Goal: Book appointment/travel/reservation

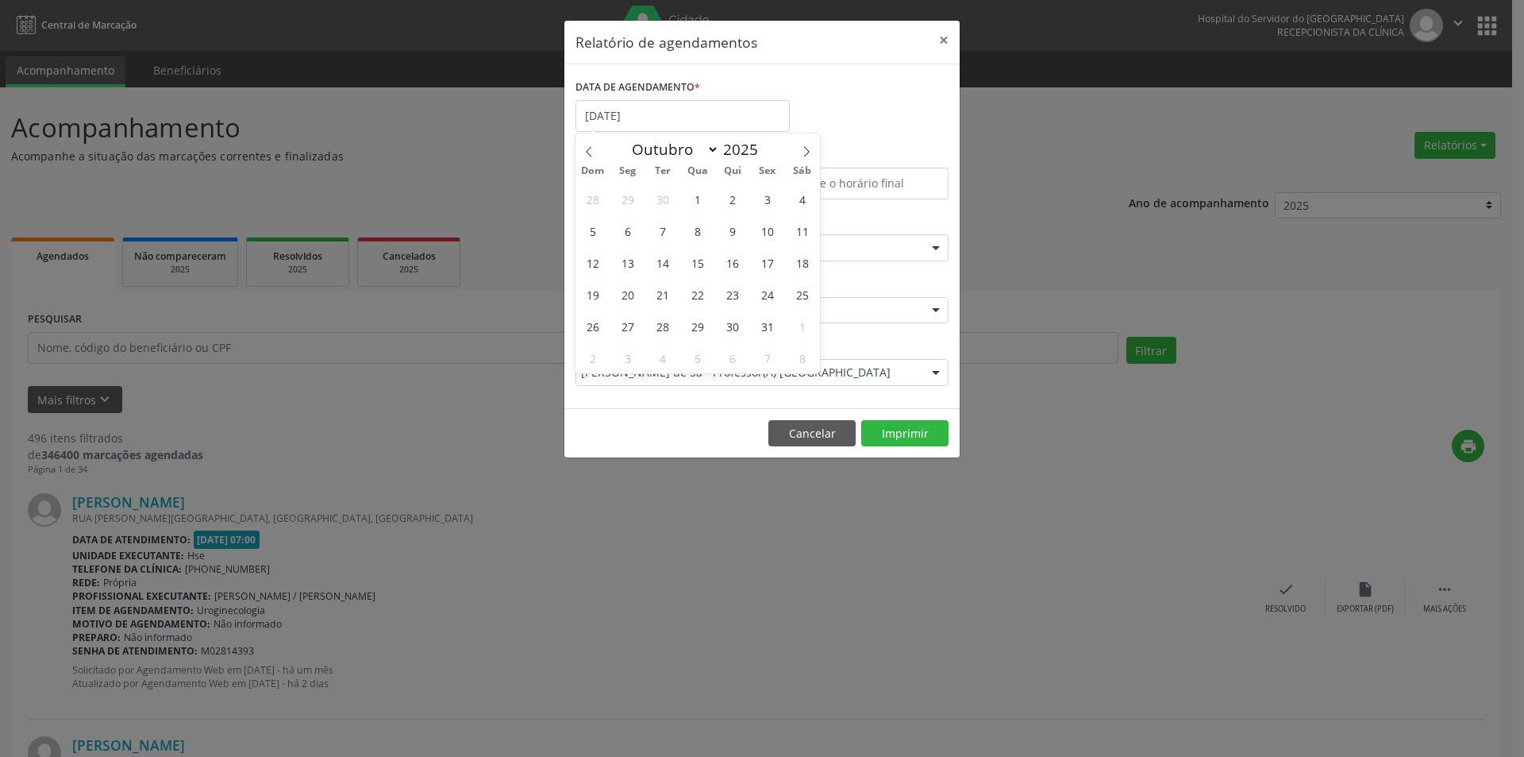
select select "9"
click at [729, 327] on span "30" at bounding box center [732, 325] width 31 height 31
type input "[DATE]"
click at [729, 327] on span "30" at bounding box center [732, 325] width 31 height 31
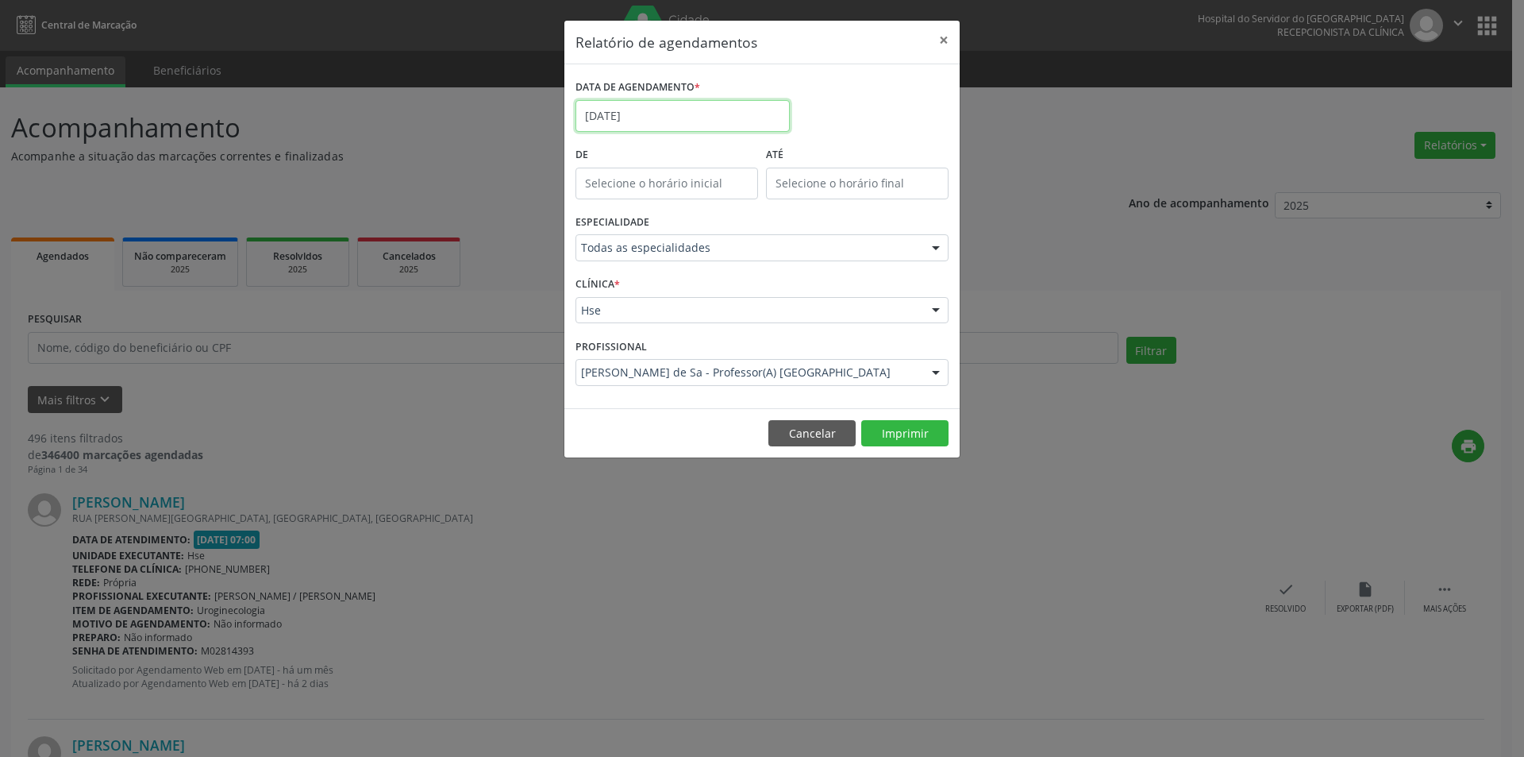
click at [639, 116] on input "[DATE]" at bounding box center [683, 116] width 214 height 32
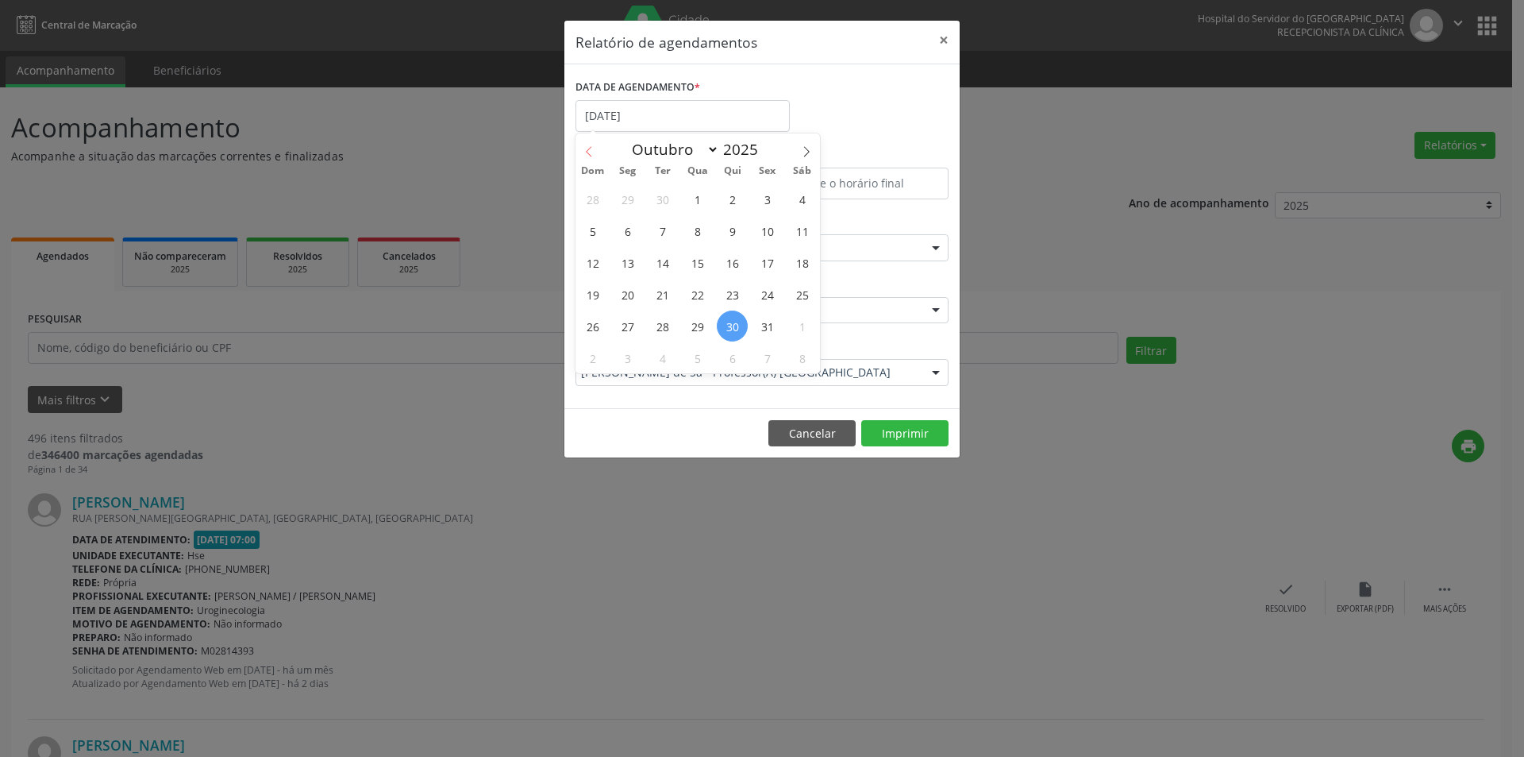
click at [595, 149] on span at bounding box center [589, 146] width 27 height 27
select select "8"
click at [734, 299] on span "25" at bounding box center [732, 294] width 31 height 31
type input "[DATE]"
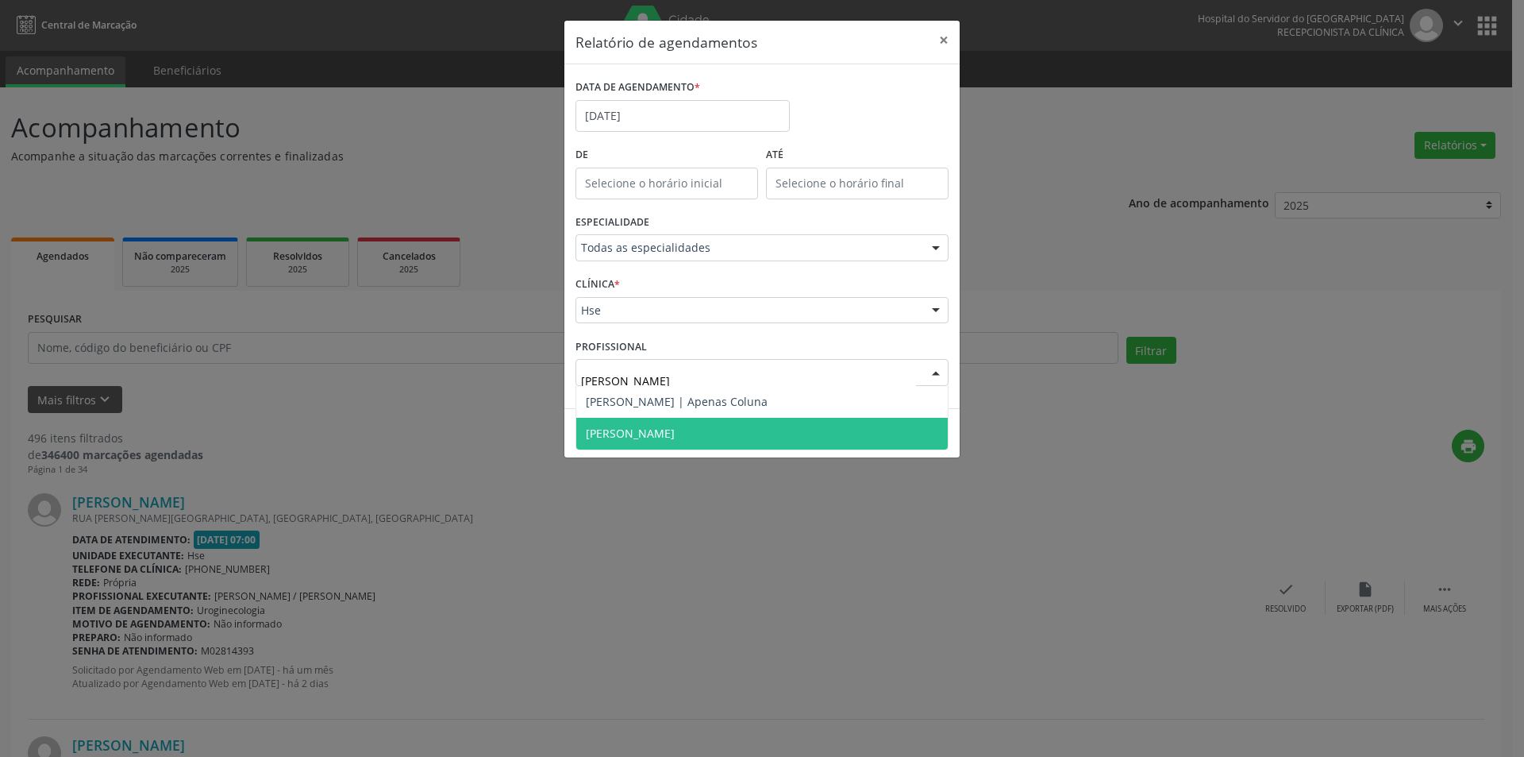
click at [639, 418] on span "[PERSON_NAME]" at bounding box center [762, 434] width 372 height 32
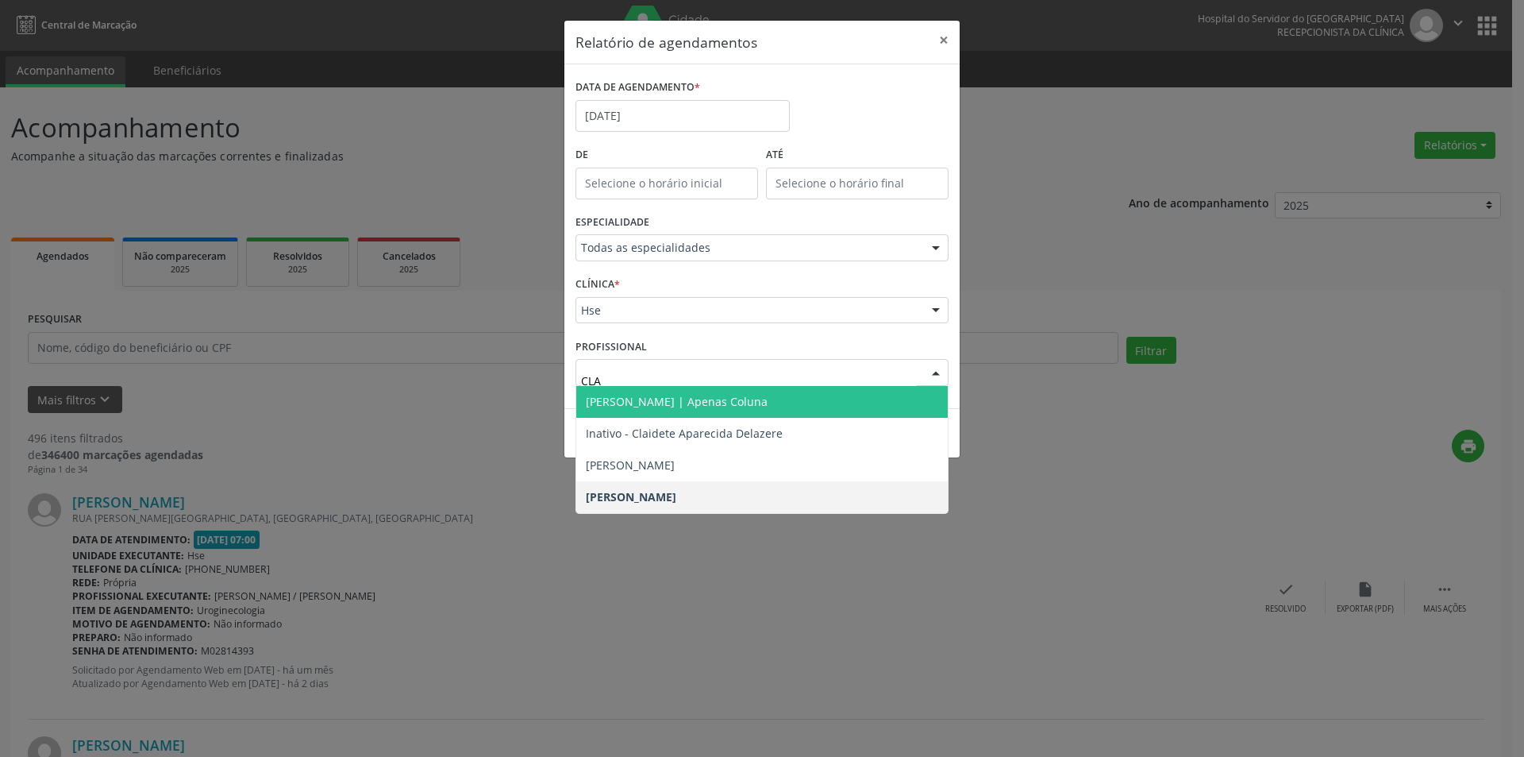
type input "CLAU"
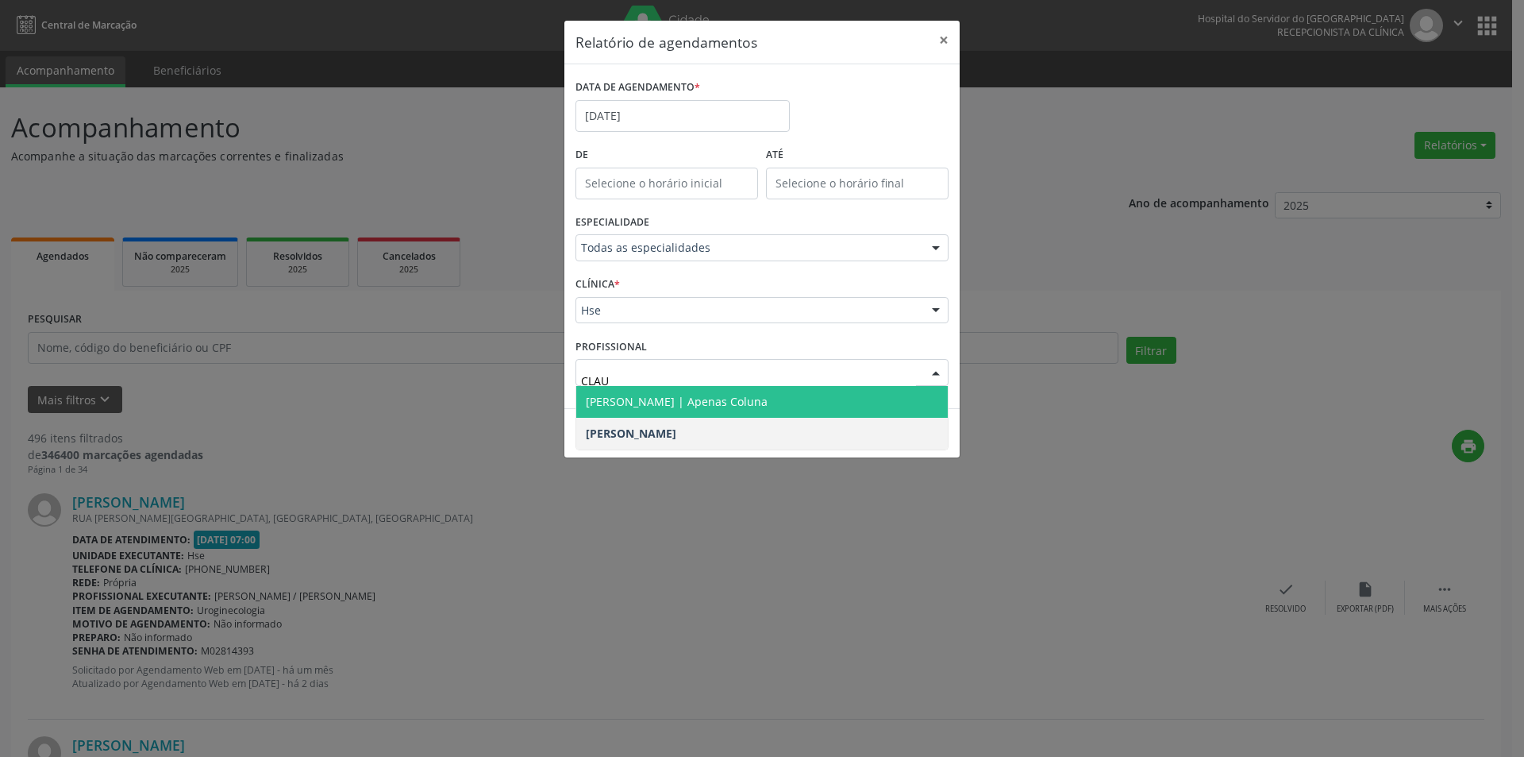
click at [667, 407] on span "[PERSON_NAME] | Apenas Coluna" at bounding box center [677, 401] width 182 height 15
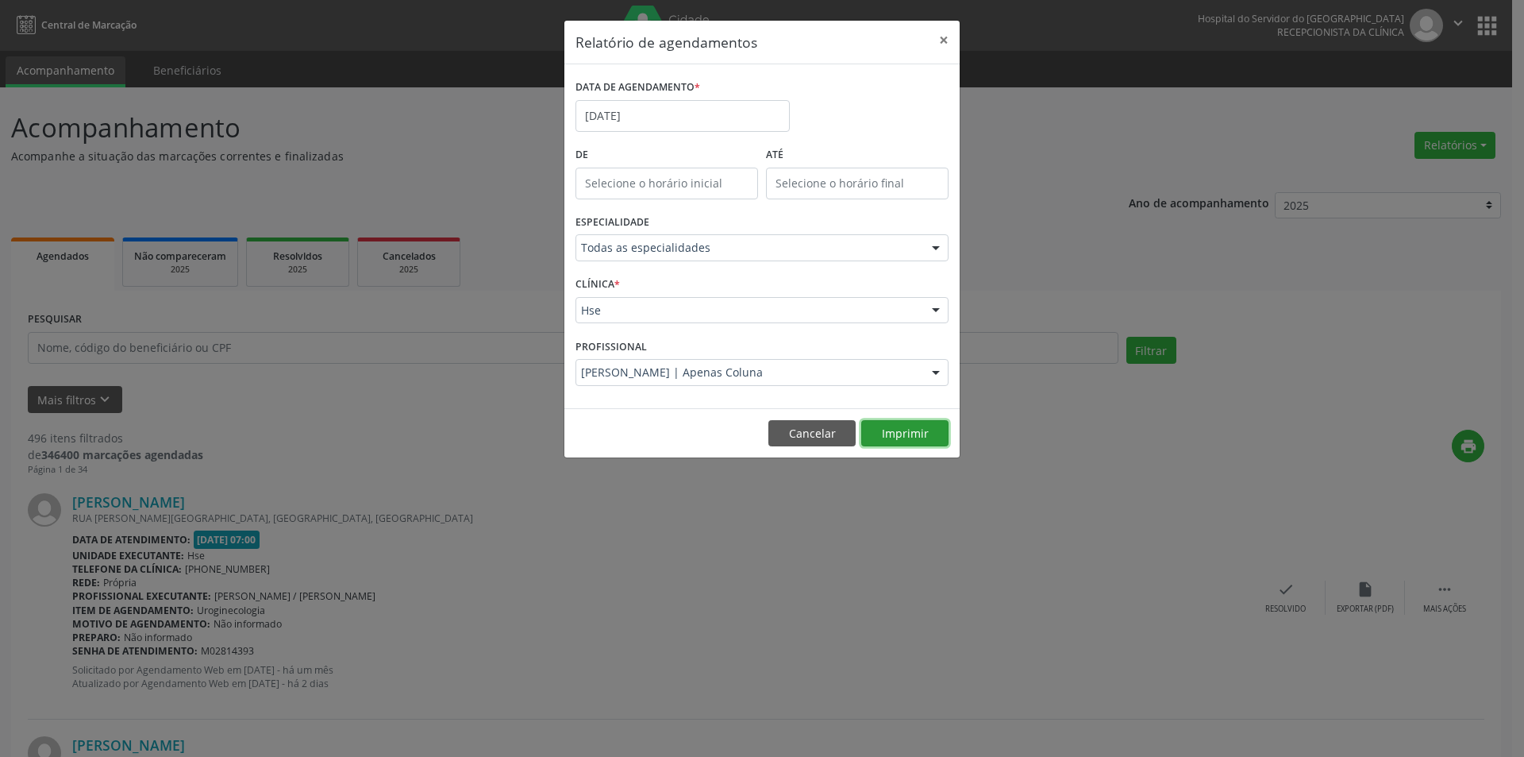
click at [893, 434] on button "Imprimir" at bounding box center [904, 433] width 87 height 27
click at [628, 118] on input "[DATE]" at bounding box center [683, 116] width 214 height 32
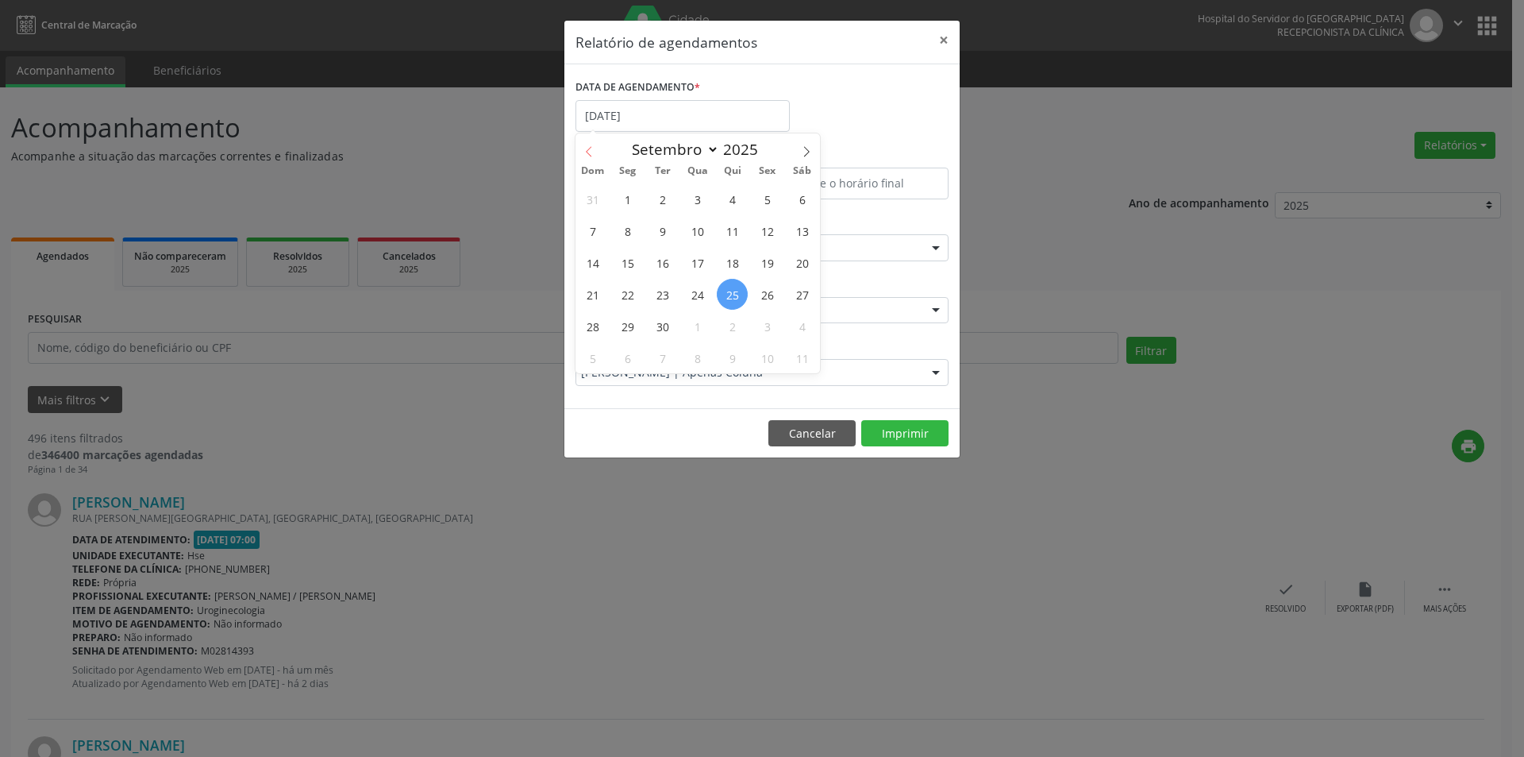
click at [583, 152] on icon at bounding box center [588, 151] width 11 height 11
click at [798, 154] on span at bounding box center [806, 146] width 27 height 27
select select "8"
click at [625, 210] on span "1" at bounding box center [627, 198] width 31 height 31
type input "[DATE]"
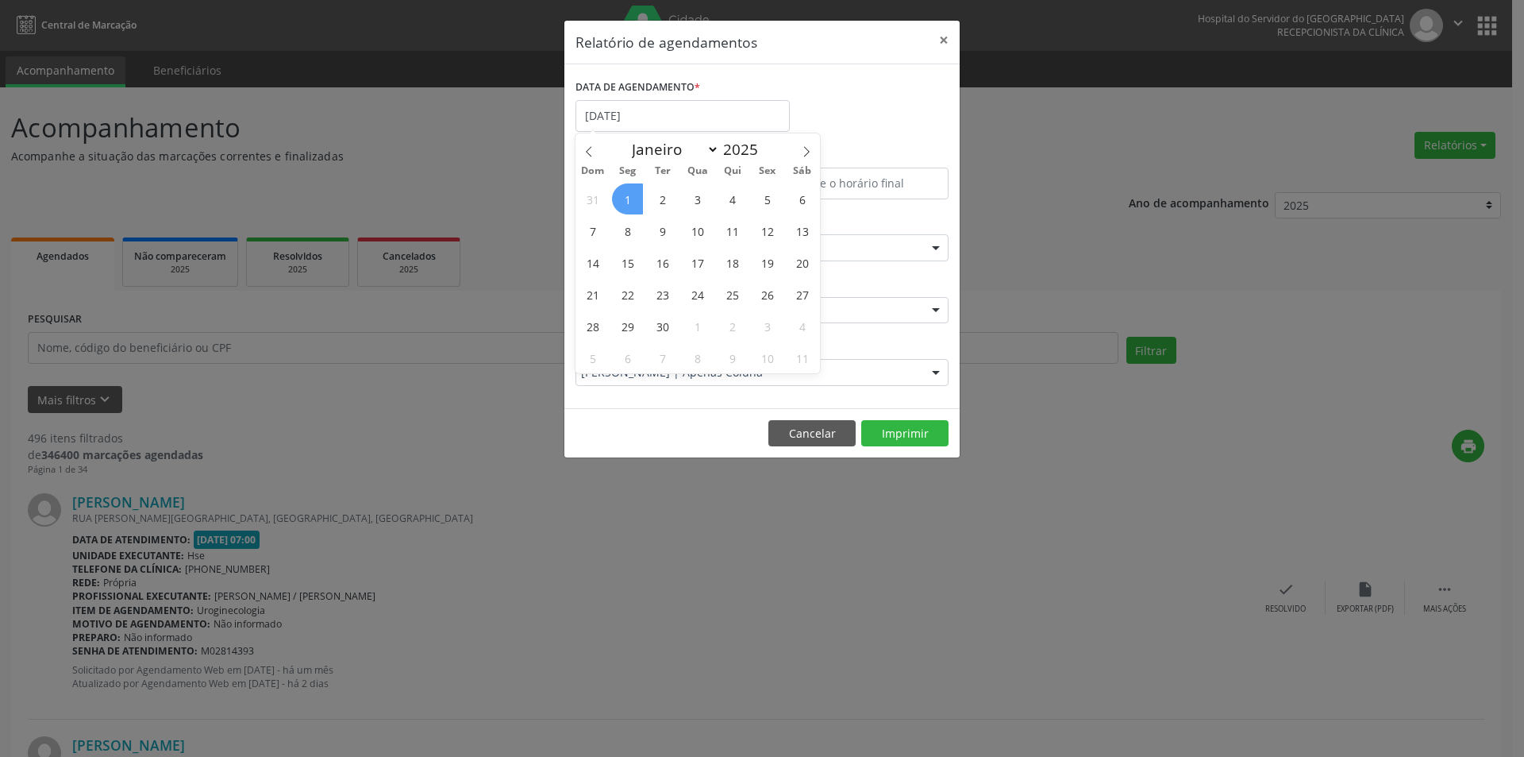
click at [625, 210] on span "1" at bounding box center [627, 198] width 31 height 31
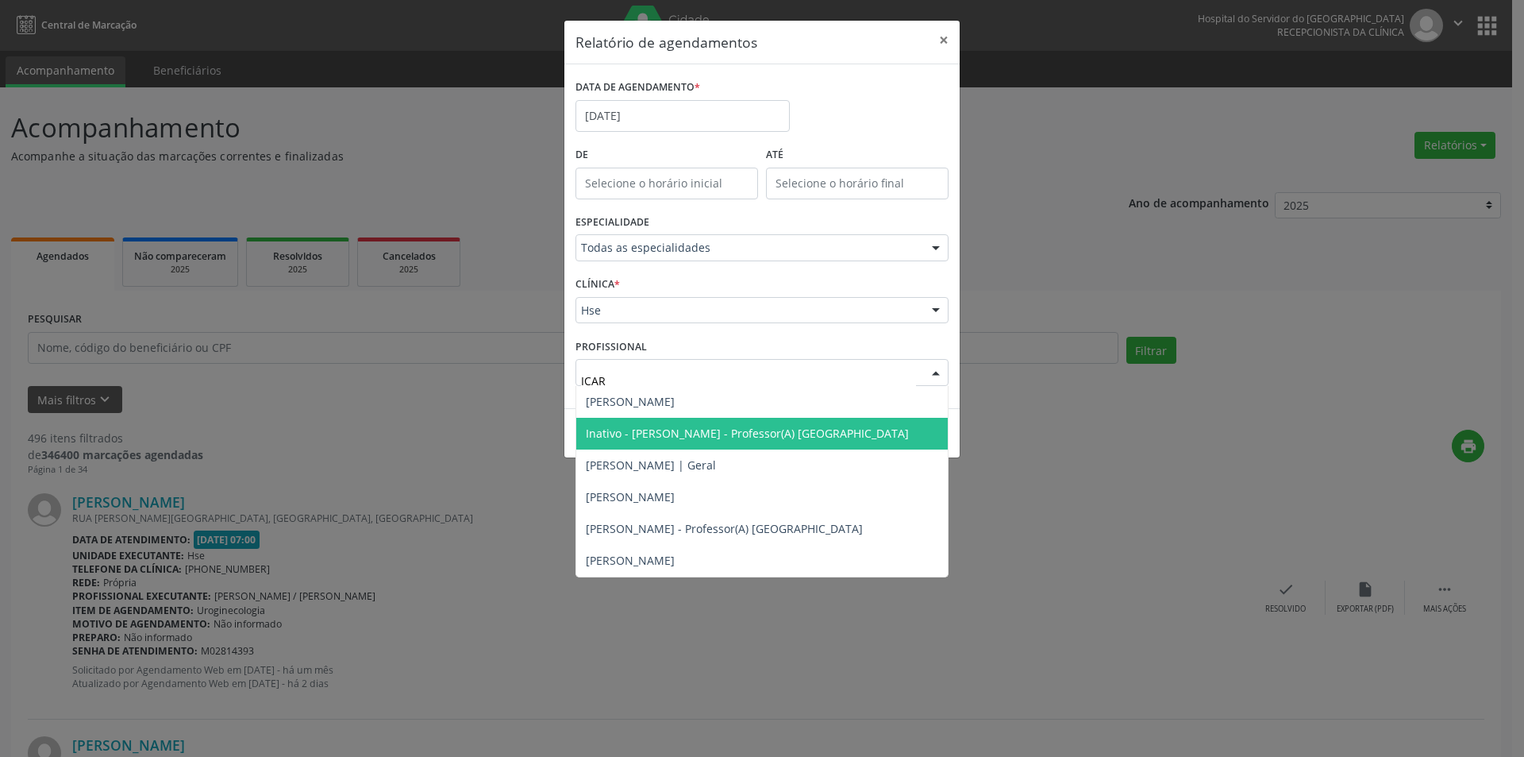
type input "ICARO"
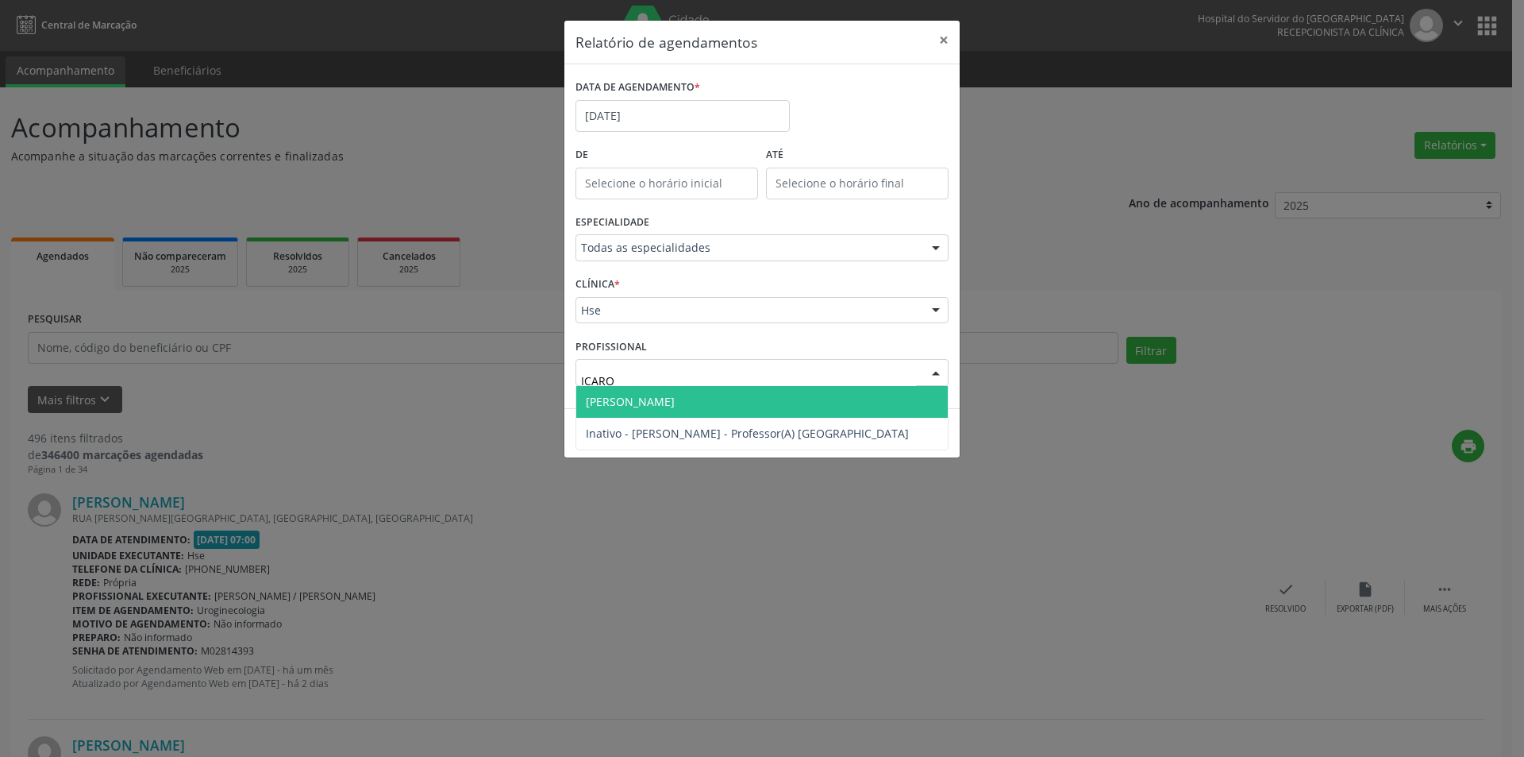
click at [662, 400] on span "[PERSON_NAME]" at bounding box center [630, 401] width 89 height 15
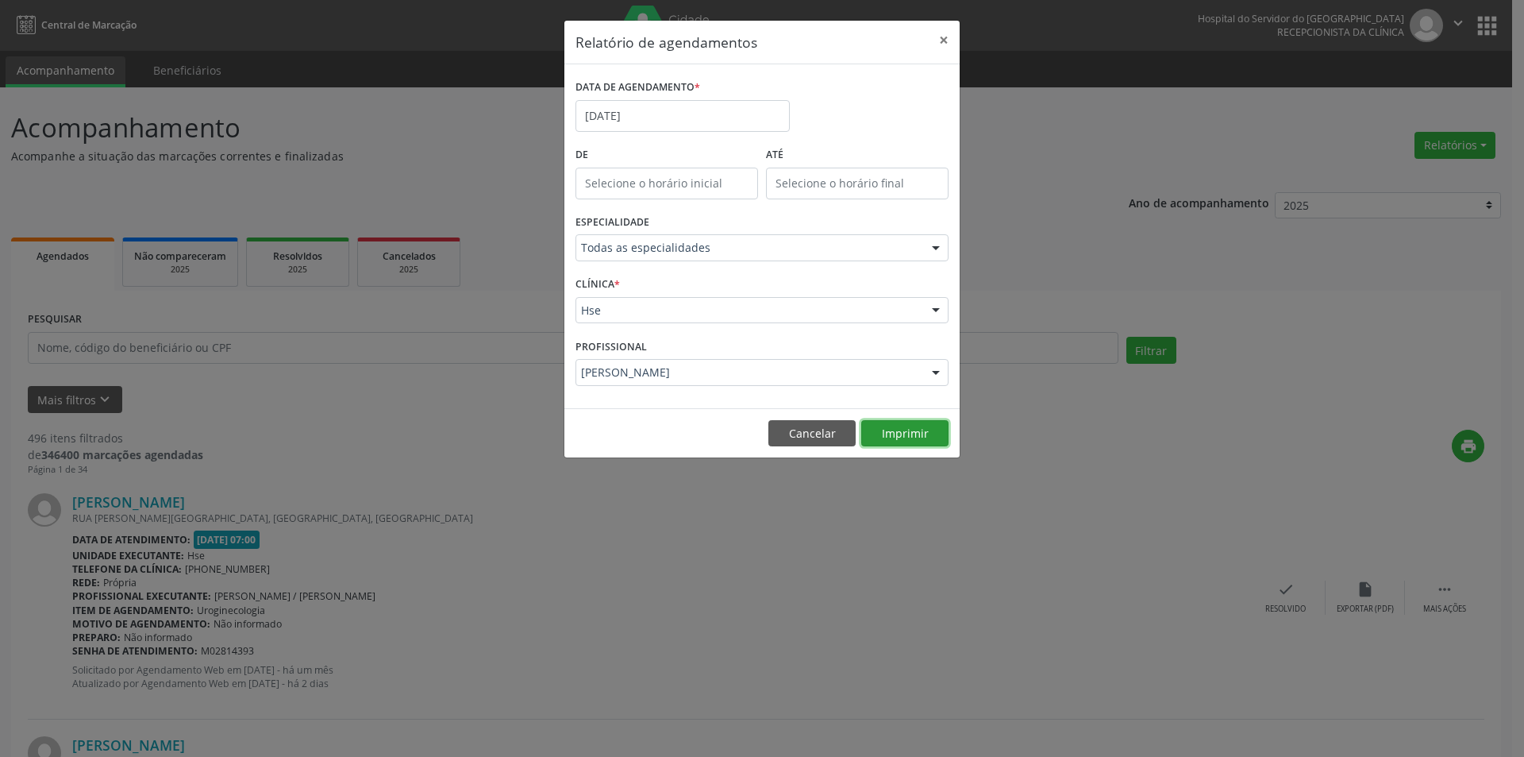
click at [887, 433] on button "Imprimir" at bounding box center [904, 433] width 87 height 27
